Goal: Information Seeking & Learning: Learn about a topic

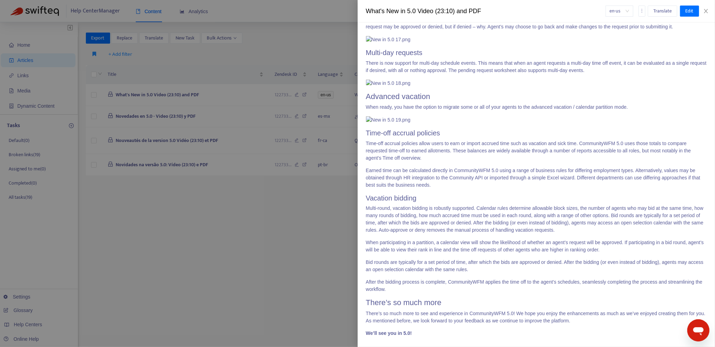
scroll to position [2007, 0]
drag, startPoint x: 366, startPoint y: 154, endPoint x: 512, endPoint y: 216, distance: 157.9
copy span "Adherence Enhancements Who is excited about adherence? We are! Adherence receiv…"
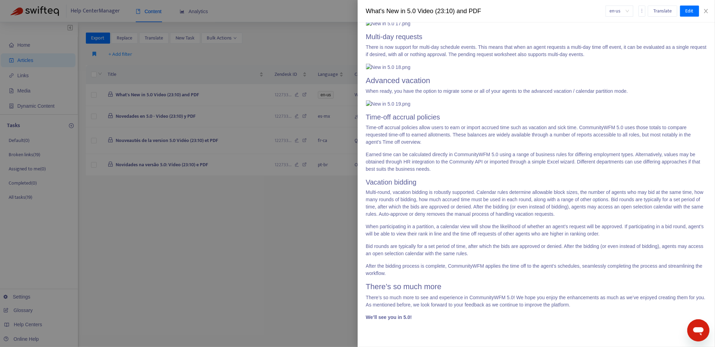
scroll to position [2526, 0]
drag, startPoint x: 366, startPoint y: 47, endPoint x: 645, endPoint y: 248, distance: 343.9
copy span "Loremips Dolorsita Consect Adi Elitsedd Eiusmodte Incidid utlabore e dolore mag…"
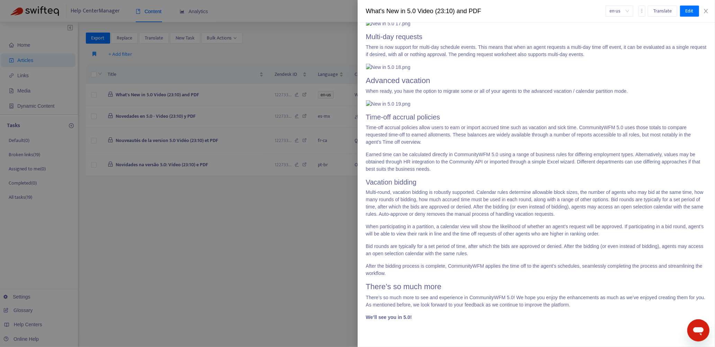
drag, startPoint x: 392, startPoint y: 243, endPoint x: 639, endPoint y: 247, distance: 246.5
drag, startPoint x: 366, startPoint y: 98, endPoint x: 606, endPoint y: 304, distance: 316.7
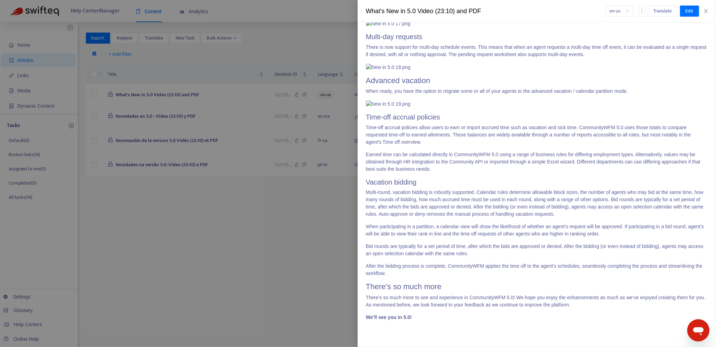
copy span "Agent adherence dashboard CommunityWFM 5.0 adds a new component to the agent de…"
drag, startPoint x: 366, startPoint y: 93, endPoint x: 528, endPoint y: 247, distance: 223.5
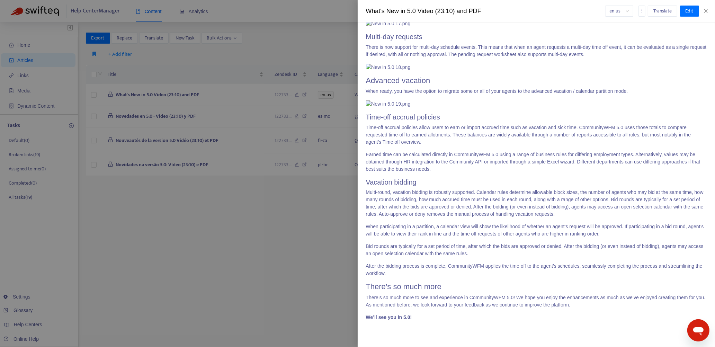
copy span "Summary schedule reporting In addition to the summary data enhancements for adh…"
drag, startPoint x: 367, startPoint y: 89, endPoint x: 466, endPoint y: 189, distance: 140.2
copy span "Loremipsu Dolor Sitamet Consectet Adipi Elitsed do e tempori utlabor-etdol MAG …"
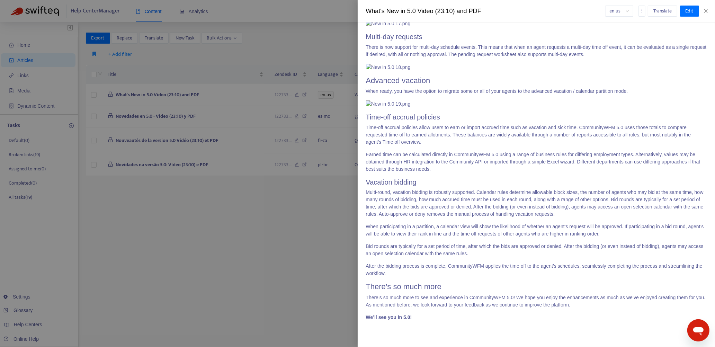
scroll to position [3806, 0]
drag, startPoint x: 367, startPoint y: 66, endPoint x: 483, endPoint y: 162, distance: 150.7
copy span "Time-off Enhancements The centerpiece of the CommunityWFM 5.0 release is the en…"
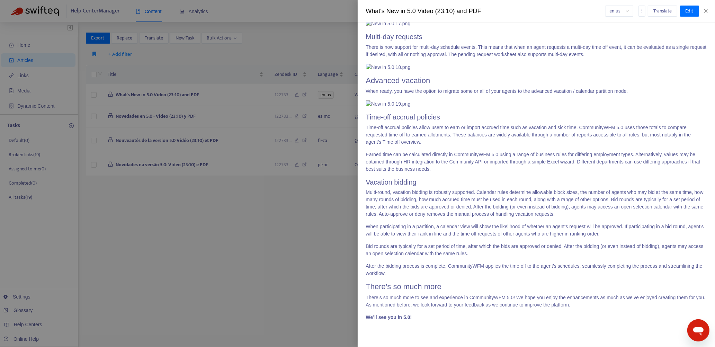
drag, startPoint x: 366, startPoint y: 175, endPoint x: 488, endPoint y: 234, distance: 135.6
copy span "Legacy mode Upon upgrading from an earlier version of CommunityWFM, agents will…"
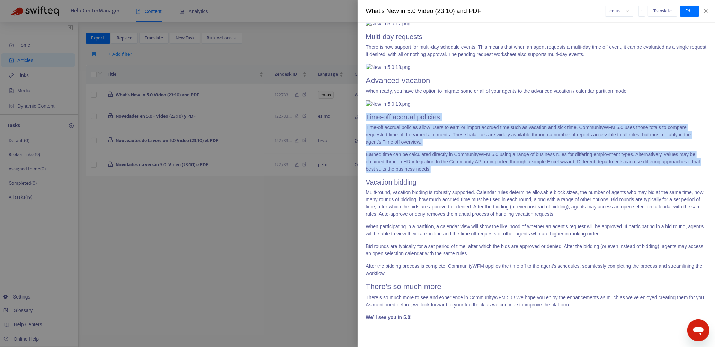
drag, startPoint x: 366, startPoint y: 111, endPoint x: 443, endPoint y: 164, distance: 92.9
copy span "Time-off accrual policies Time-off accrual policies allow users to earn or impo…"
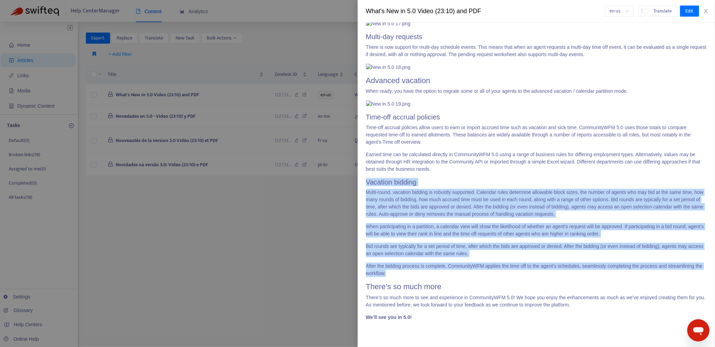
drag, startPoint x: 368, startPoint y: 175, endPoint x: 407, endPoint y: 266, distance: 99.4
copy span "Loremips dolorsi Ametc-adipi, elitsedd eiusmod te incididu utlaboree. Dolorema …"
